Goal: Task Accomplishment & Management: Use online tool/utility

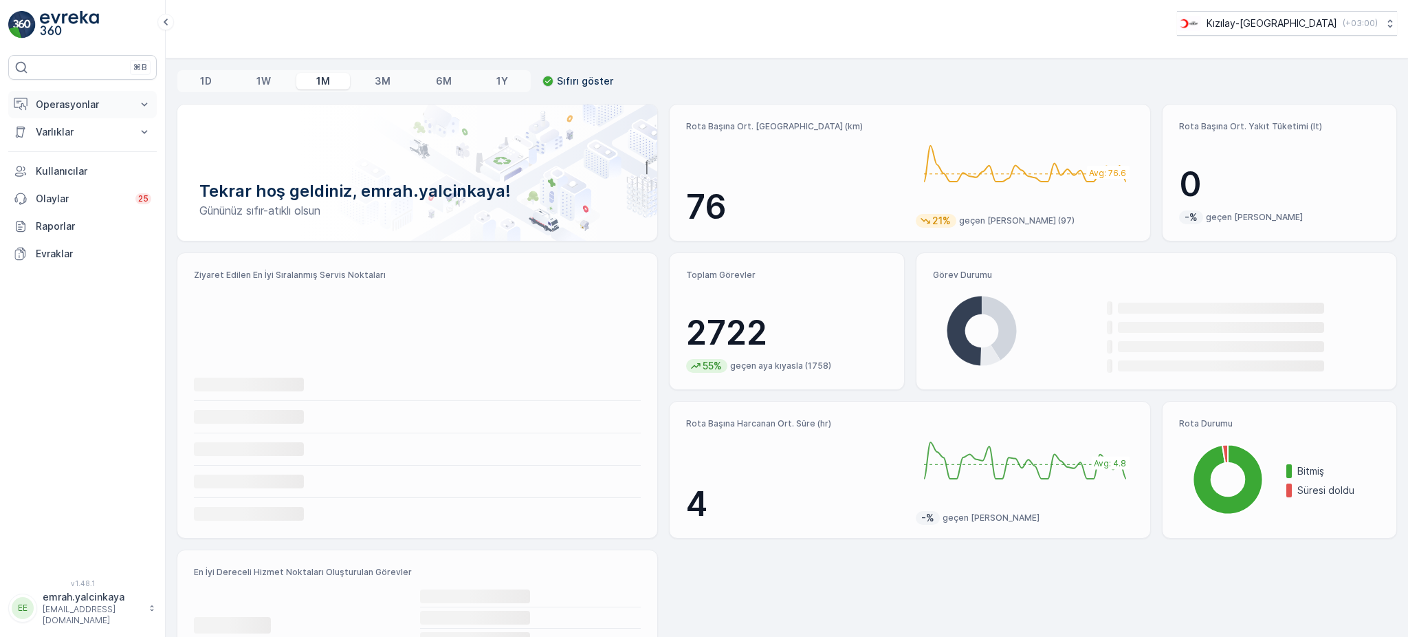
click at [84, 109] on p "Operasyonlar" at bounding box center [83, 105] width 94 height 14
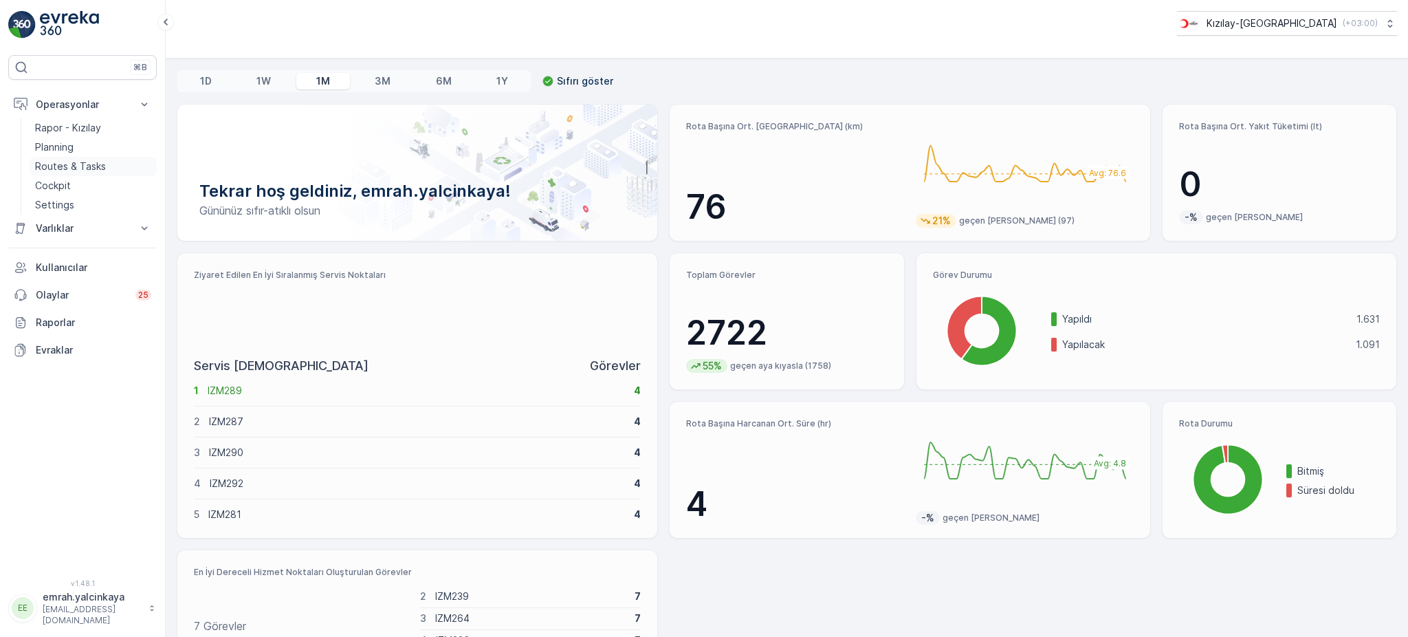
click at [83, 168] on p "Routes & Tasks" at bounding box center [70, 167] width 71 height 14
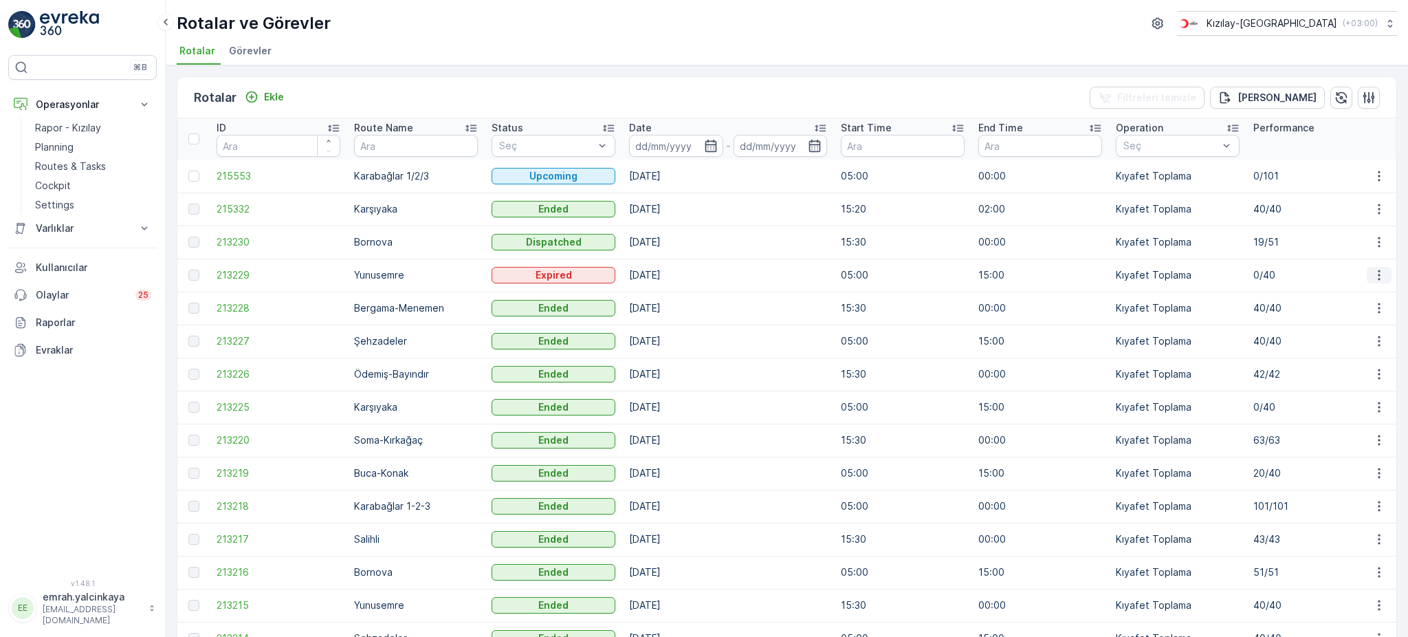
click at [1373, 280] on icon "button" at bounding box center [1380, 275] width 14 height 14
click at [1379, 241] on icon "button" at bounding box center [1380, 242] width 14 height 14
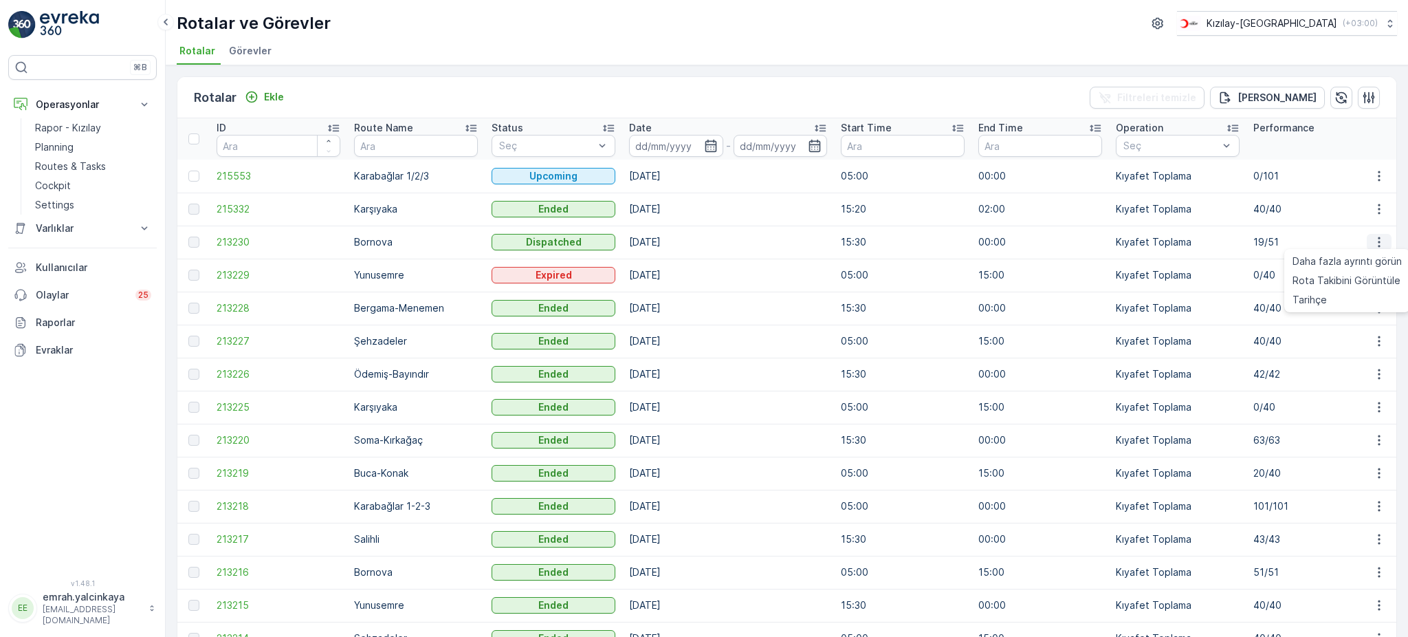
click at [1379, 241] on icon "button" at bounding box center [1380, 242] width 14 height 14
click at [964, 32] on div "Rotalar ve Görevler Kızılay-[GEOGRAPHIC_DATA] ( +03:00 )" at bounding box center [787, 23] width 1221 height 25
